Goal: Task Accomplishment & Management: Manage account settings

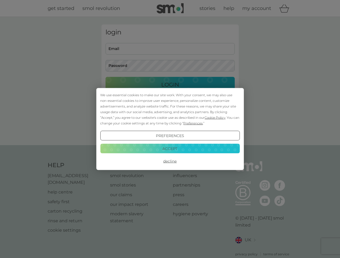
click at [215, 118] on span "Cookie Policy" at bounding box center [215, 118] width 21 height 4
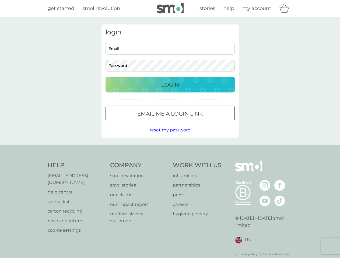
click at [192, 123] on div "login Email Password Login ● ● ● ● ● ● ● ● ● ● ● ● ● ● ● ● ● ● ● ● ● ● ● ● ● ● …" at bounding box center [169, 80] width 137 height 113
click at [170, 136] on div "login Email Password Login ● ● ● ● ● ● ● ● ● ● ● ● ● ● ● ● ● ● ● ● ● ● ● ● ● ● …" at bounding box center [169, 80] width 137 height 113
click at [170, 162] on div "Help [EMAIL_ADDRESS][DOMAIN_NAME] help centre safety first carton recycling rin…" at bounding box center [170, 210] width 245 height 96
click at [170, 149] on div "Help [EMAIL_ADDRESS][DOMAIN_NAME] help centre safety first carton recycling rin…" at bounding box center [170, 209] width 340 height 128
